Goal: Download file/media

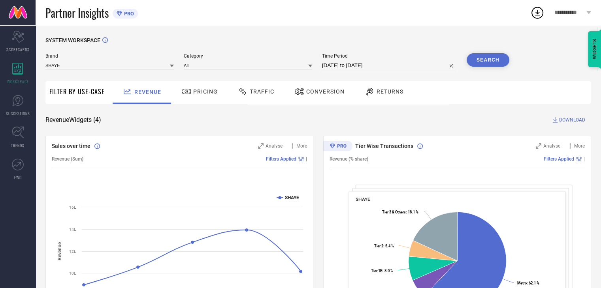
click at [332, 100] on div "Conversion" at bounding box center [319, 92] width 70 height 23
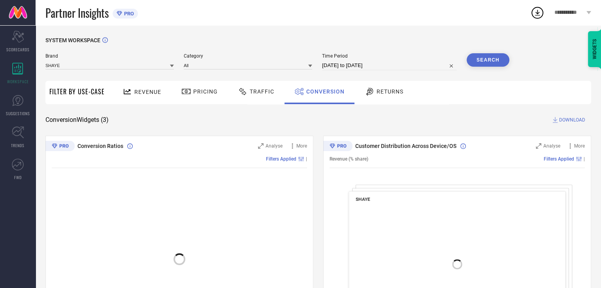
select select "6"
select select "2025"
select select "7"
select select "2025"
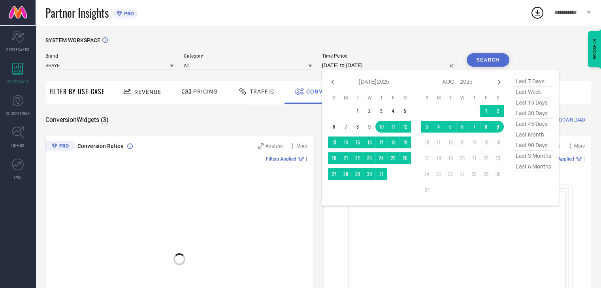
click at [405, 65] on input "[DATE] to [DATE]" at bounding box center [389, 65] width 135 height 9
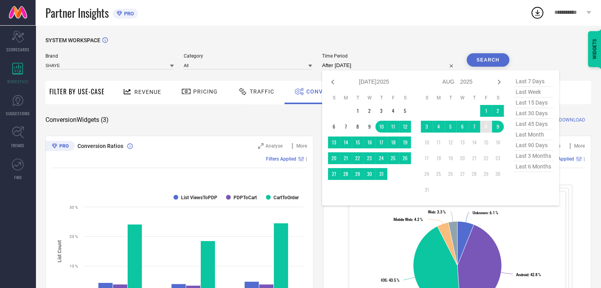
click at [486, 128] on td "8" at bounding box center [486, 127] width 12 height 12
type input "[DATE] to [DATE]"
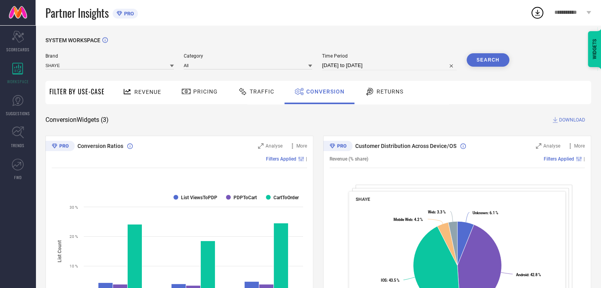
click at [489, 65] on button "Search" at bounding box center [488, 59] width 43 height 13
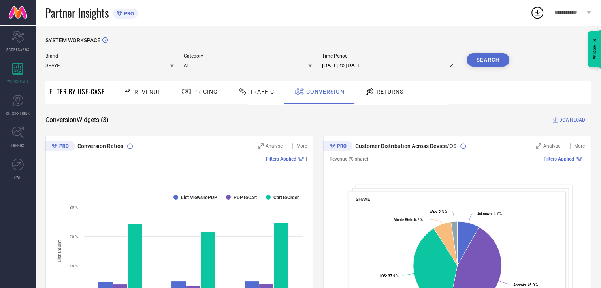
click at [570, 119] on span "DOWNLOAD" at bounding box center [572, 120] width 26 height 8
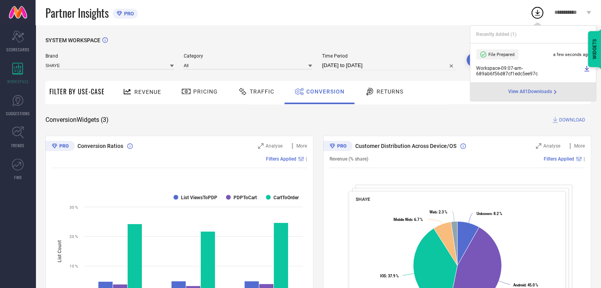
select select "7"
select select "2025"
select select "8"
select select "2025"
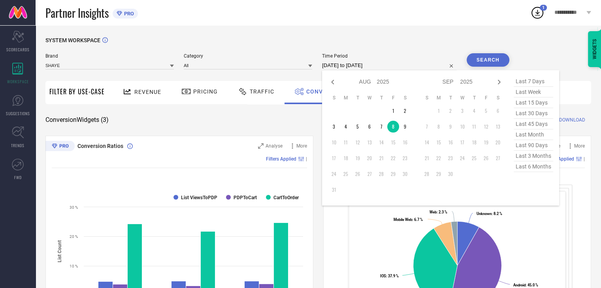
click at [395, 66] on input "[DATE] to [DATE]" at bounding box center [389, 65] width 135 height 9
click at [408, 128] on td "9" at bounding box center [405, 127] width 12 height 12
type input "[DATE] to [DATE]"
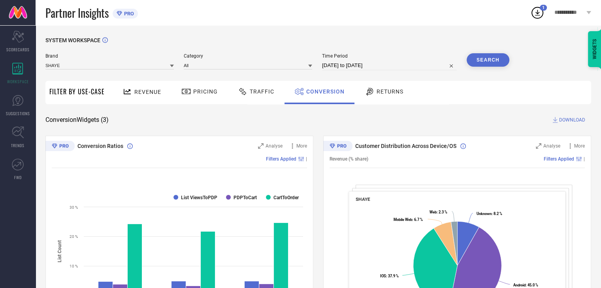
click at [491, 58] on button "Search" at bounding box center [488, 59] width 43 height 13
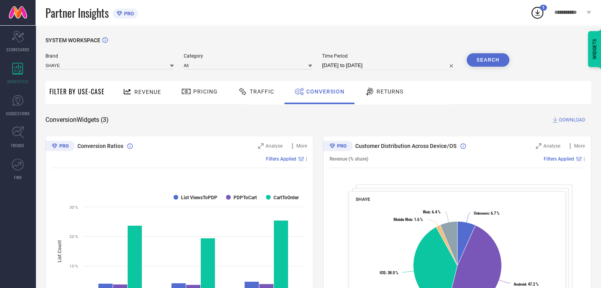
click at [580, 122] on span "DOWNLOAD" at bounding box center [572, 120] width 26 height 8
